Goal: Consume media (video, audio)

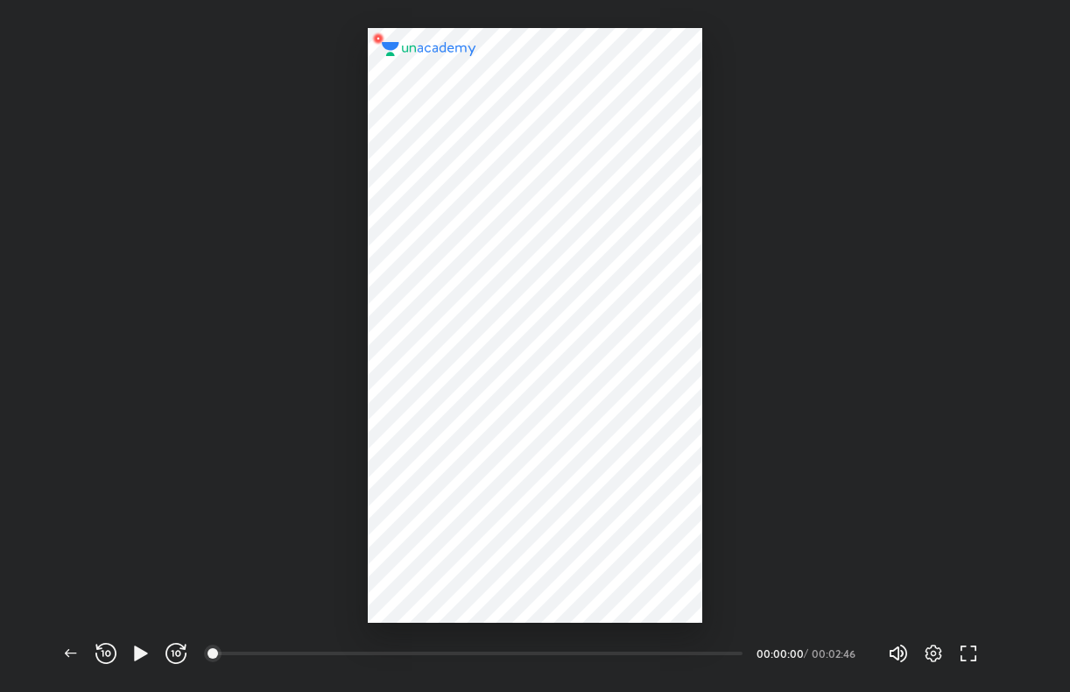
scroll to position [692, 1069]
click at [135, 652] on icon "button" at bounding box center [140, 652] width 13 height 15
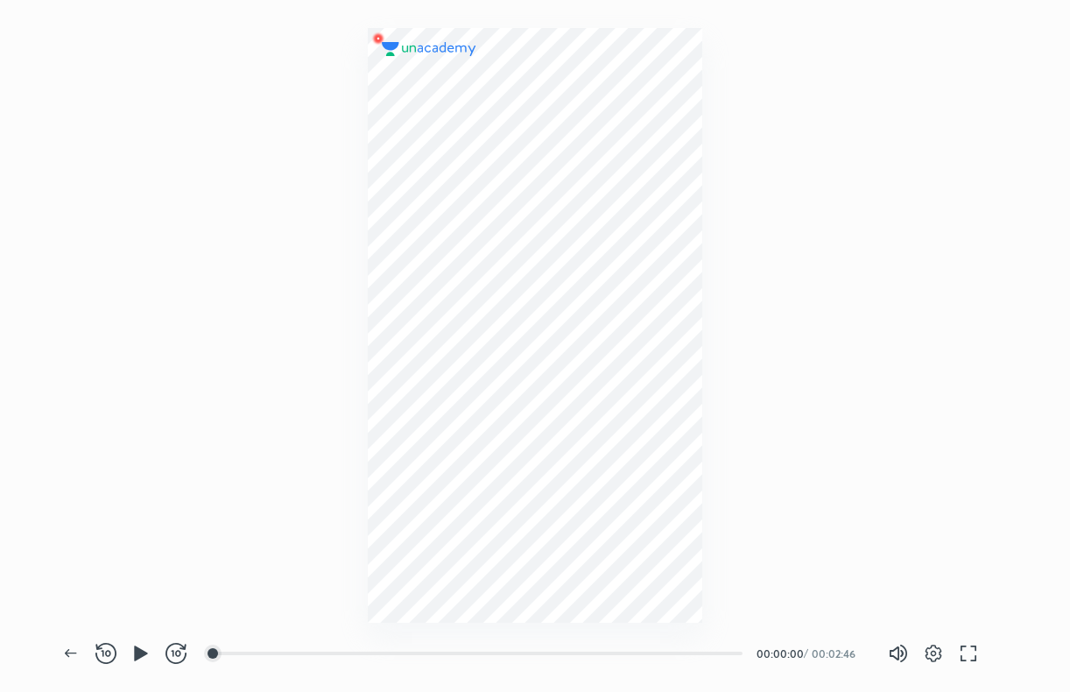
scroll to position [692, 1069]
click at [149, 657] on icon "button" at bounding box center [140, 653] width 21 height 21
click at [224, 651] on div at bounding box center [222, 653] width 14 height 14
click at [233, 652] on div at bounding box center [231, 653] width 14 height 14
click at [937, 656] on icon "button" at bounding box center [933, 653] width 21 height 21
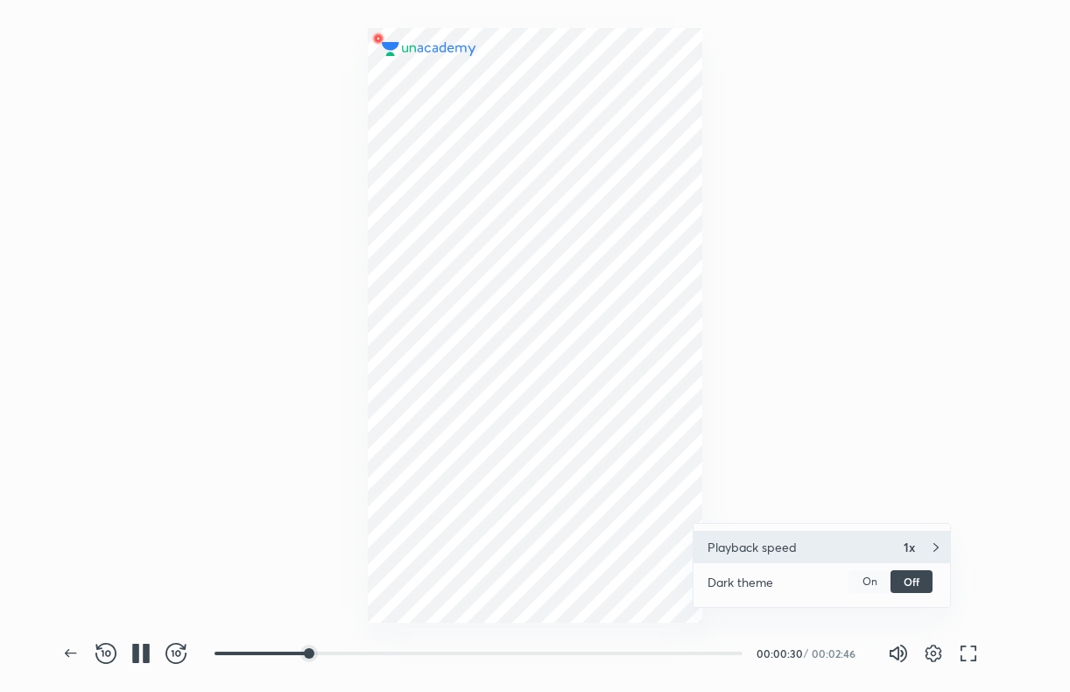
click at [914, 546] on h4 "1x" at bounding box center [909, 547] width 11 height 18
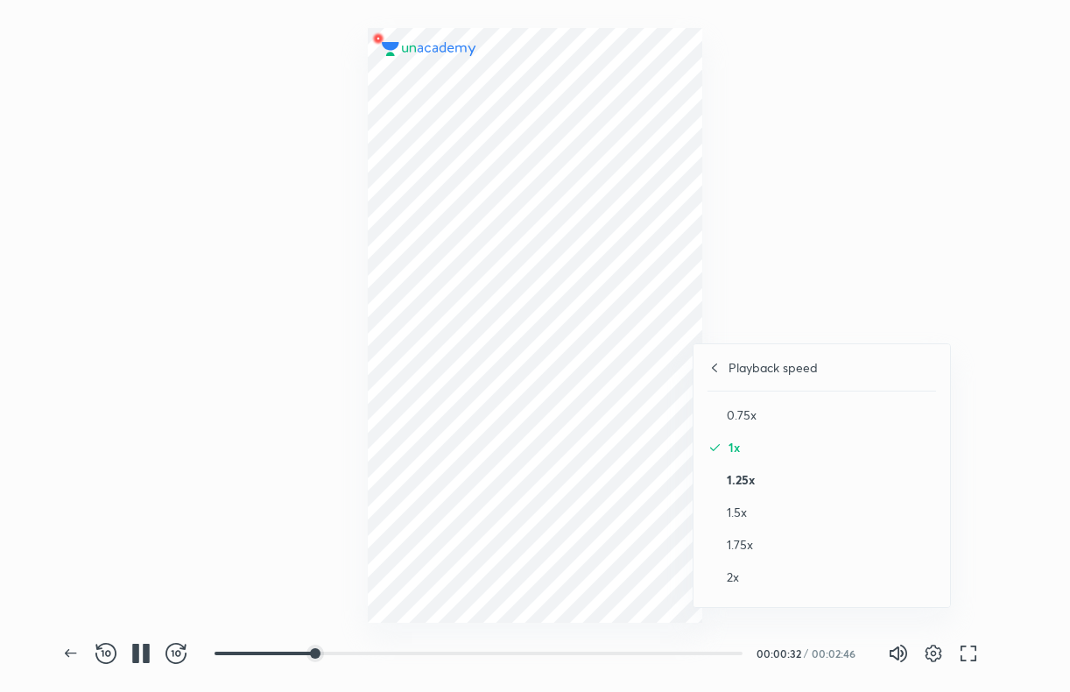
click at [731, 480] on h4 "1.25x" at bounding box center [831, 479] width 209 height 18
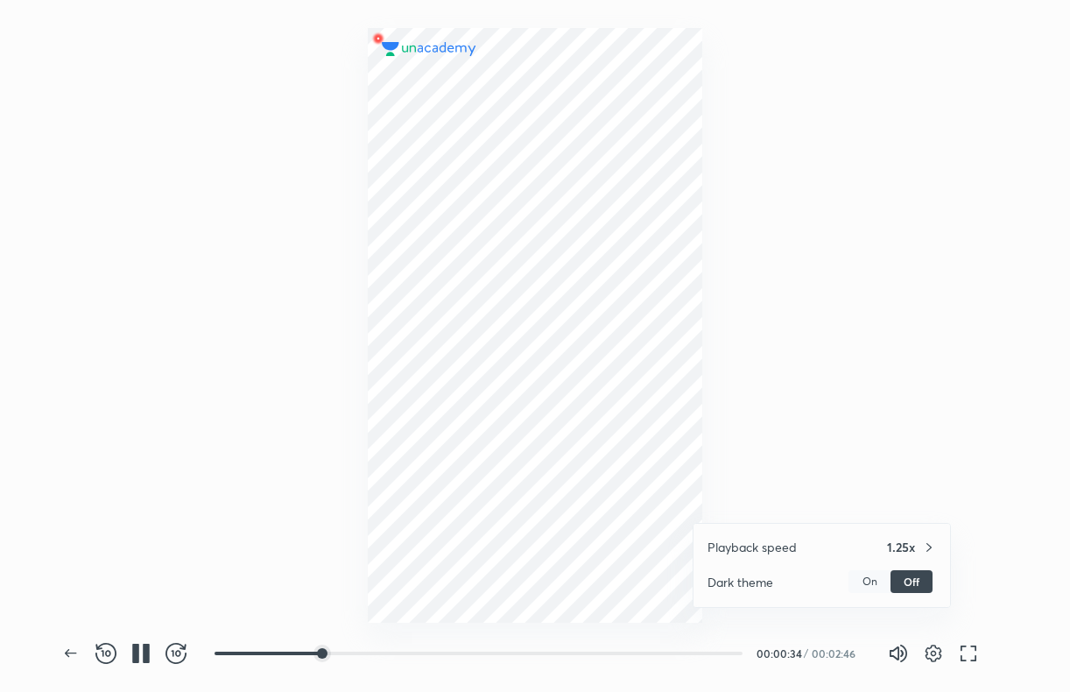
click at [916, 422] on div at bounding box center [535, 346] width 1070 height 692
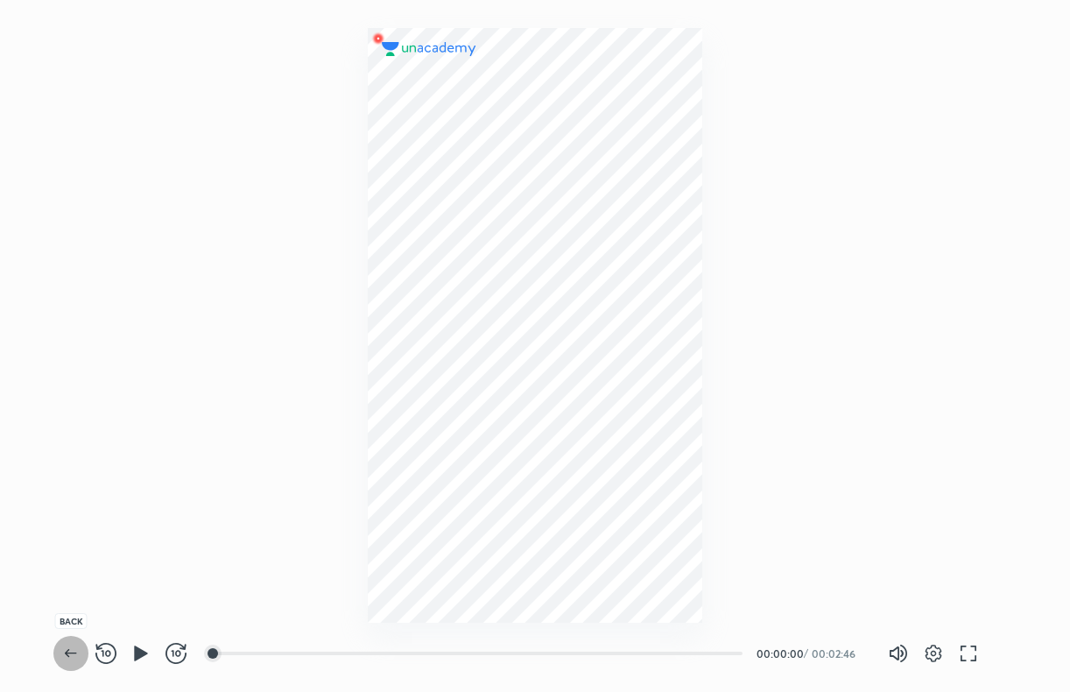
drag, startPoint x: 81, startPoint y: 655, endPoint x: 93, endPoint y: 637, distance: 21.4
click at [81, 653] on icon "button" at bounding box center [70, 653] width 21 height 21
